Goal: Information Seeking & Learning: Learn about a topic

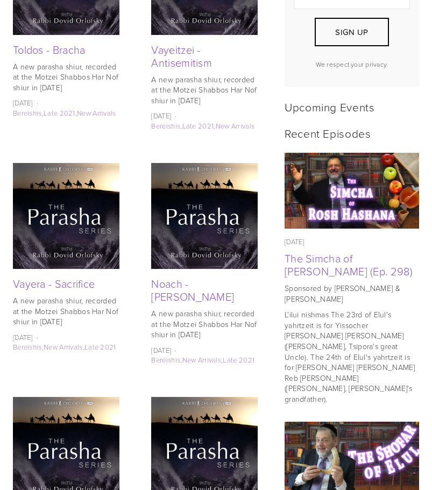
scroll to position [430, 0]
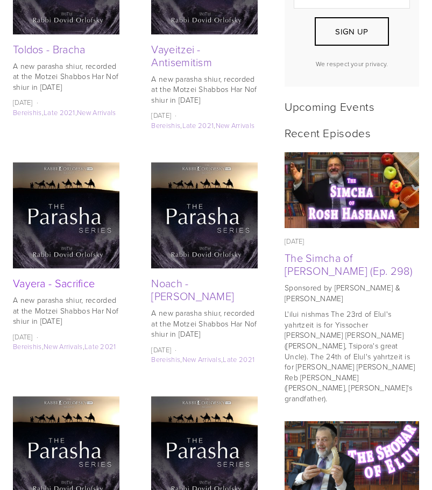
click at [48, 290] on link "Vayera - Sacrifice" at bounding box center [54, 282] width 82 height 15
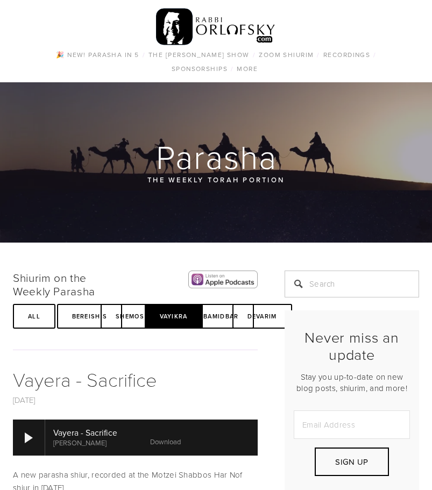
scroll to position [161, 0]
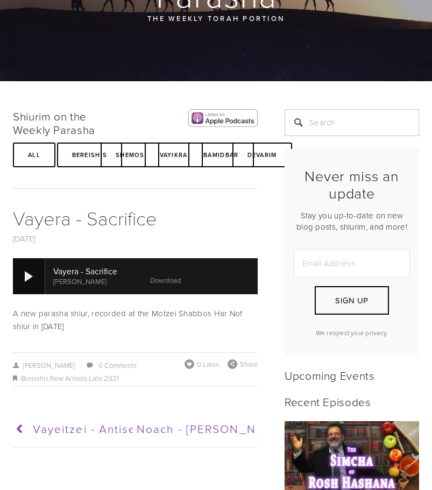
click at [26, 275] on div at bounding box center [29, 276] width 8 height 11
click at [25, 277] on div at bounding box center [29, 276] width 8 height 11
